Goal: Transaction & Acquisition: Purchase product/service

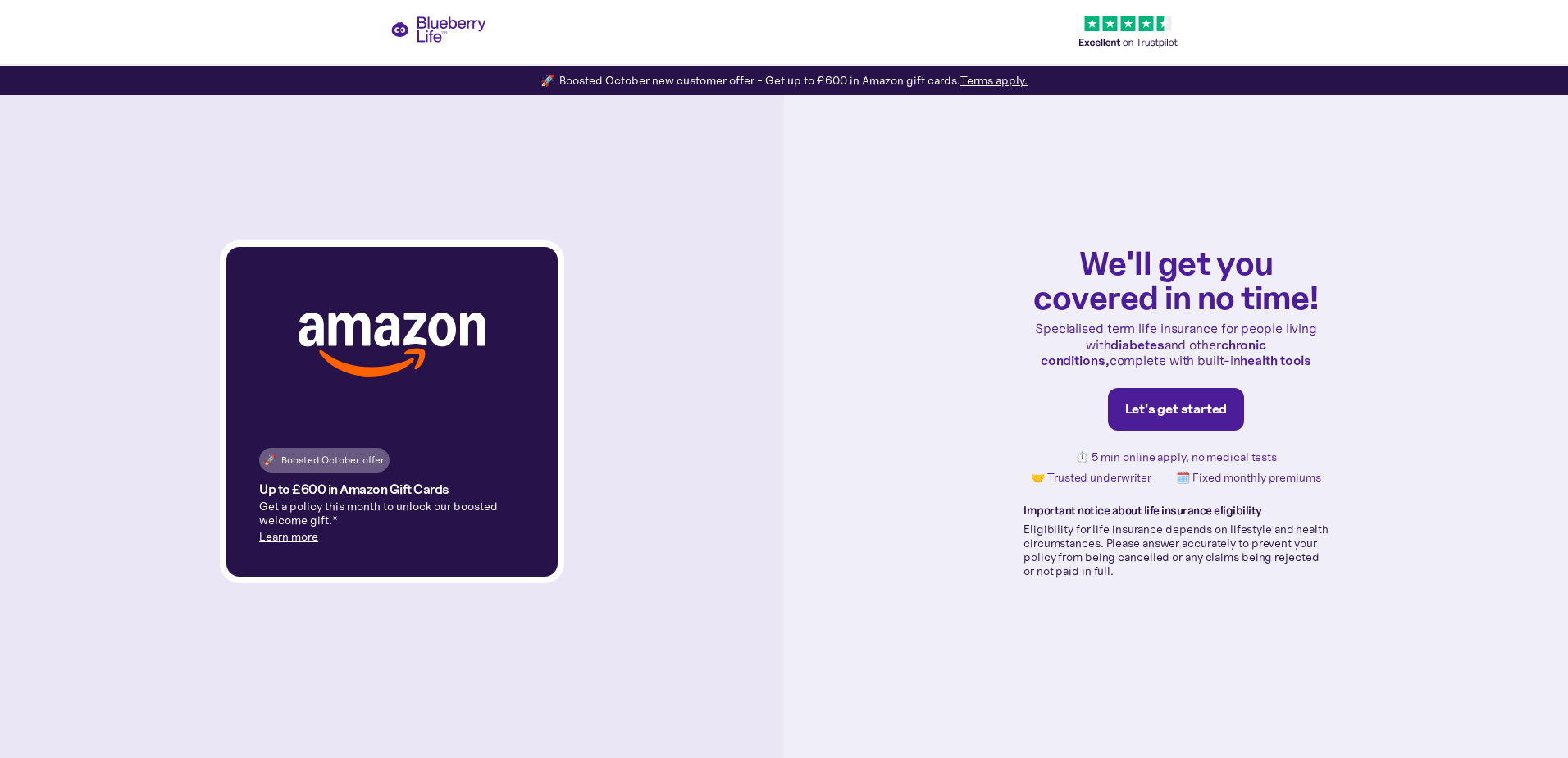
click at [1156, 398] on link "Let's get started" at bounding box center [1176, 409] width 137 height 43
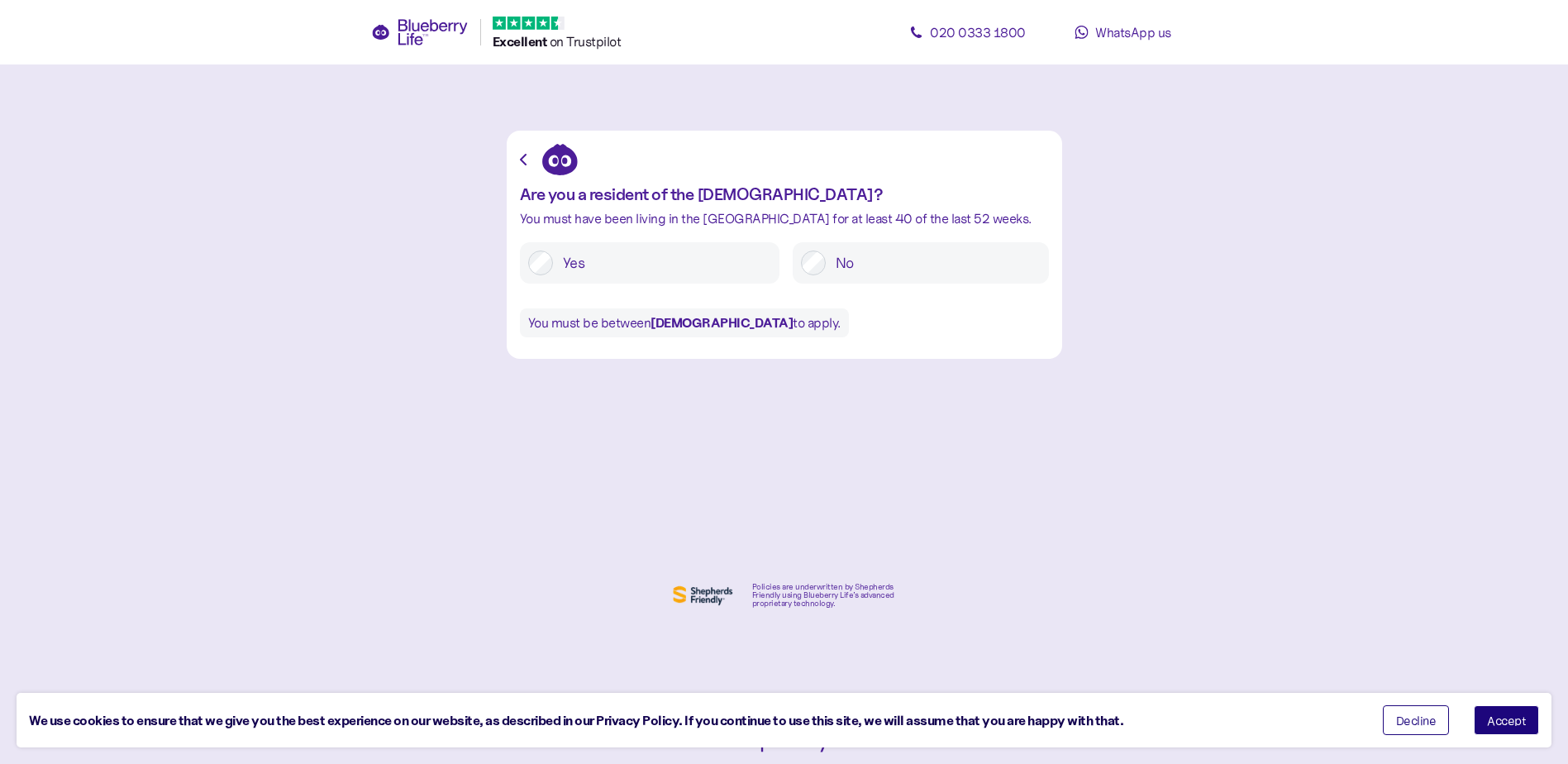
click at [1517, 717] on span "Accept" at bounding box center [1505, 720] width 38 height 11
